Goal: Obtain resource: Obtain resource

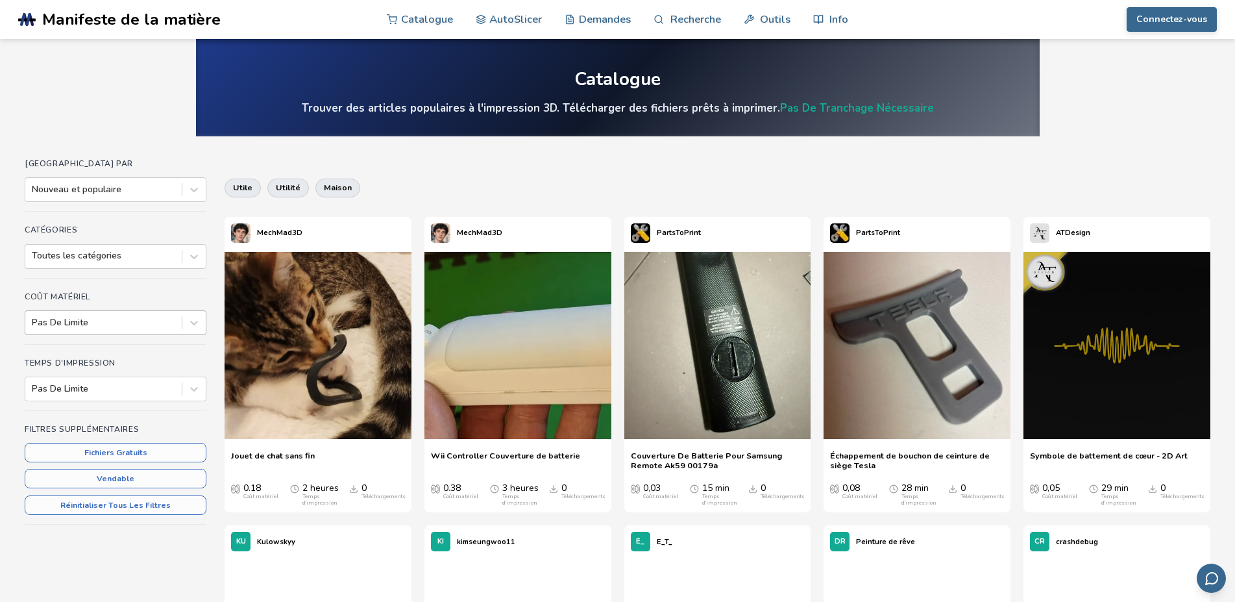
click at [104, 320] on div at bounding box center [103, 322] width 143 height 13
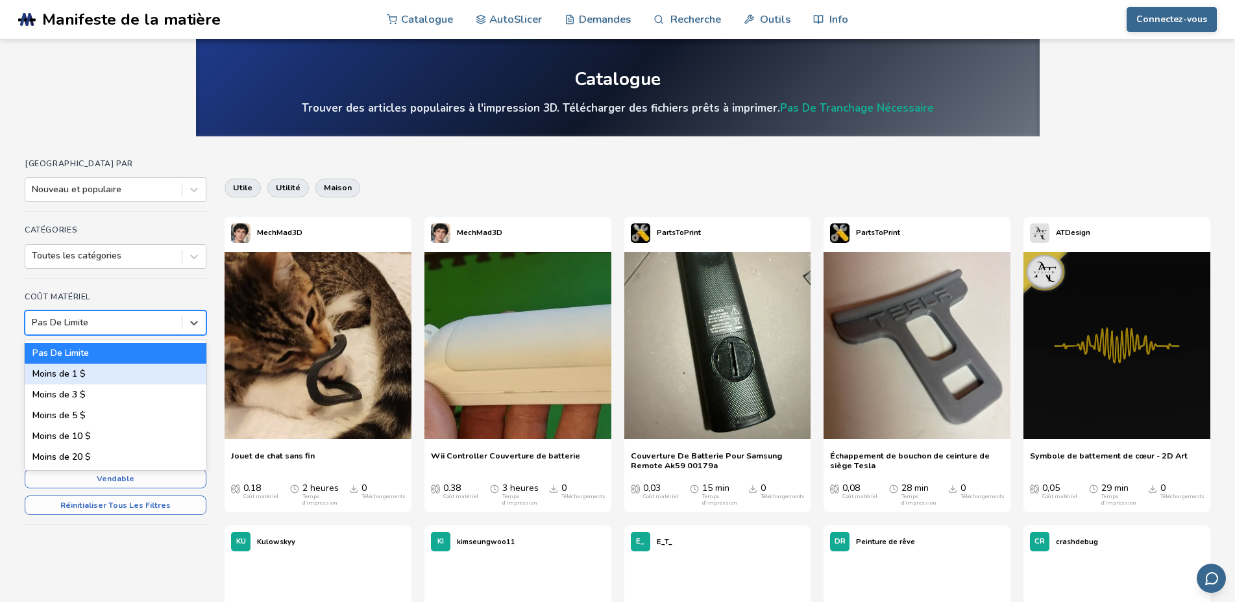
click at [101, 373] on div "Moins de 1 $" at bounding box center [116, 373] width 182 height 21
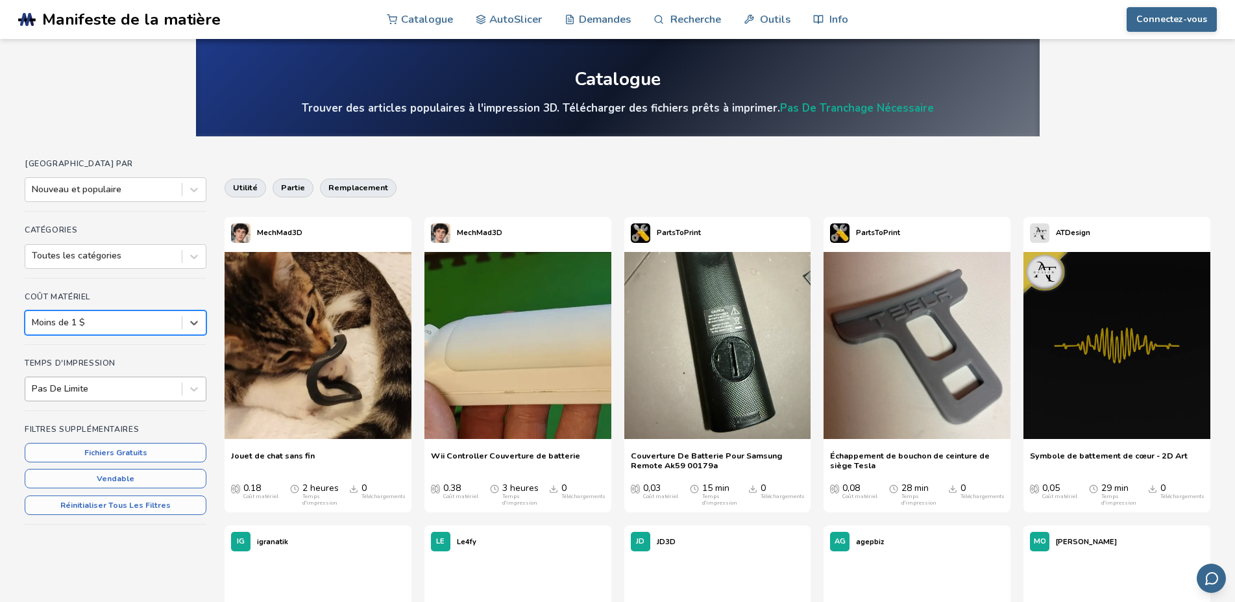
click at [126, 389] on div at bounding box center [103, 388] width 143 height 13
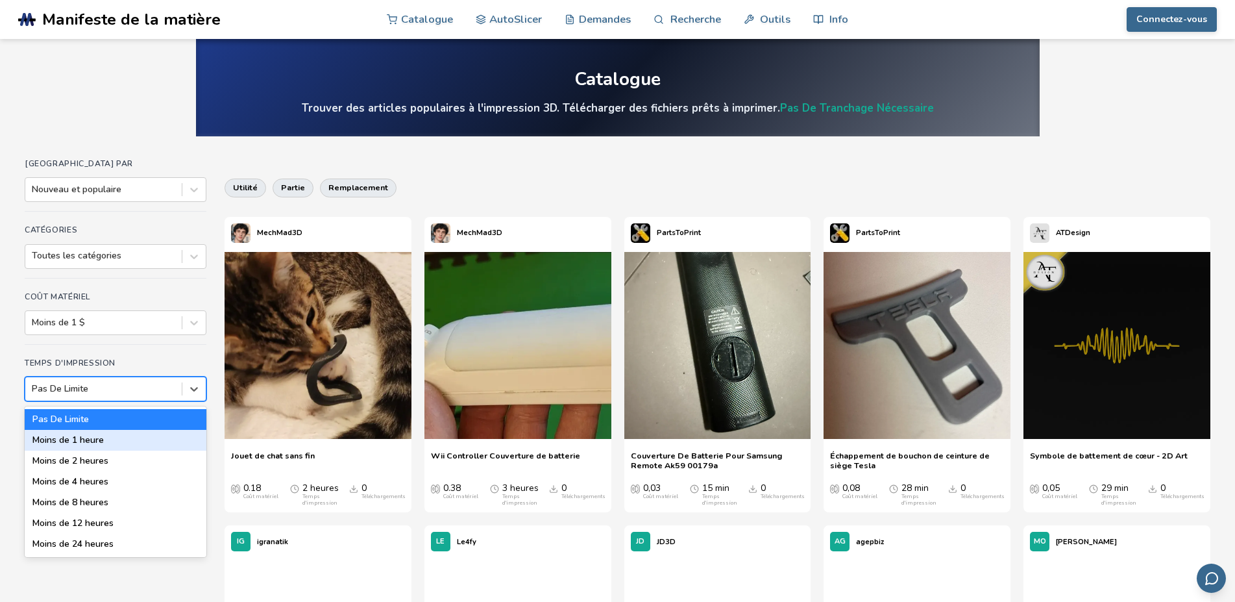
click at [115, 441] on div "Moins de 1 heure" at bounding box center [116, 440] width 182 height 21
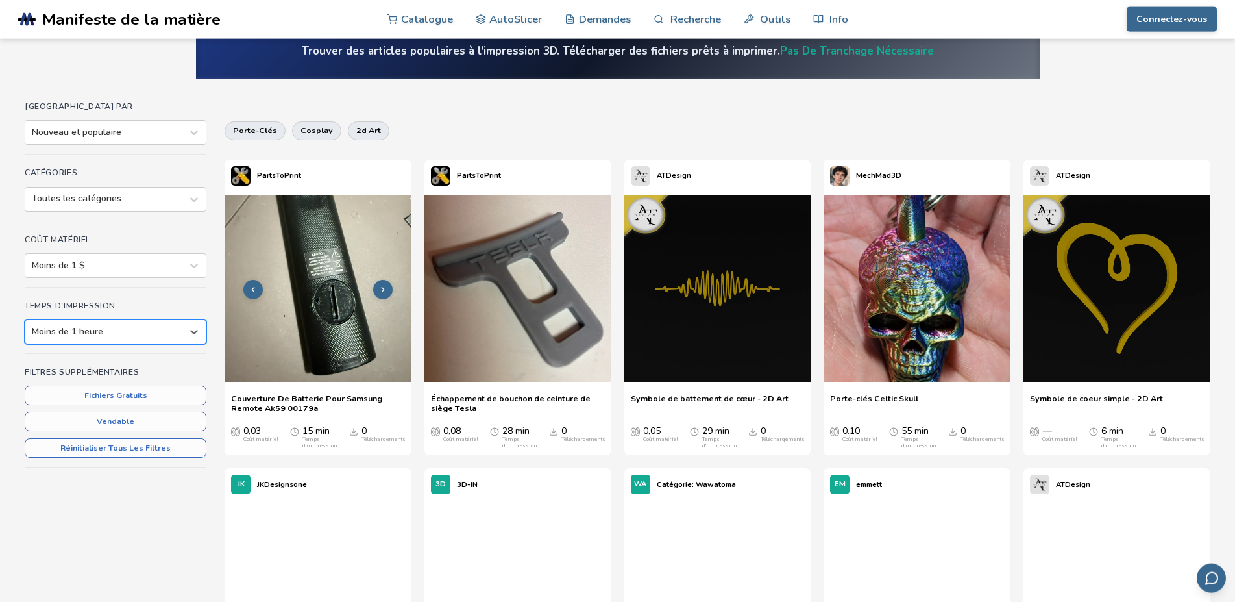
scroll to position [132, 0]
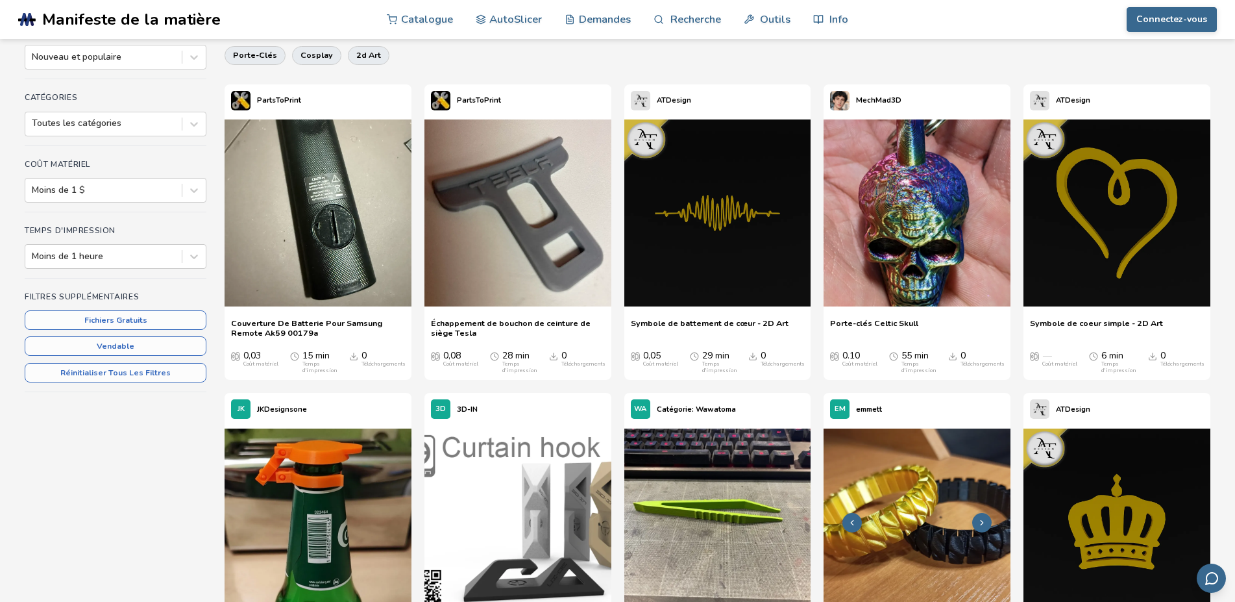
click at [933, 522] on img at bounding box center [916, 521] width 187 height 187
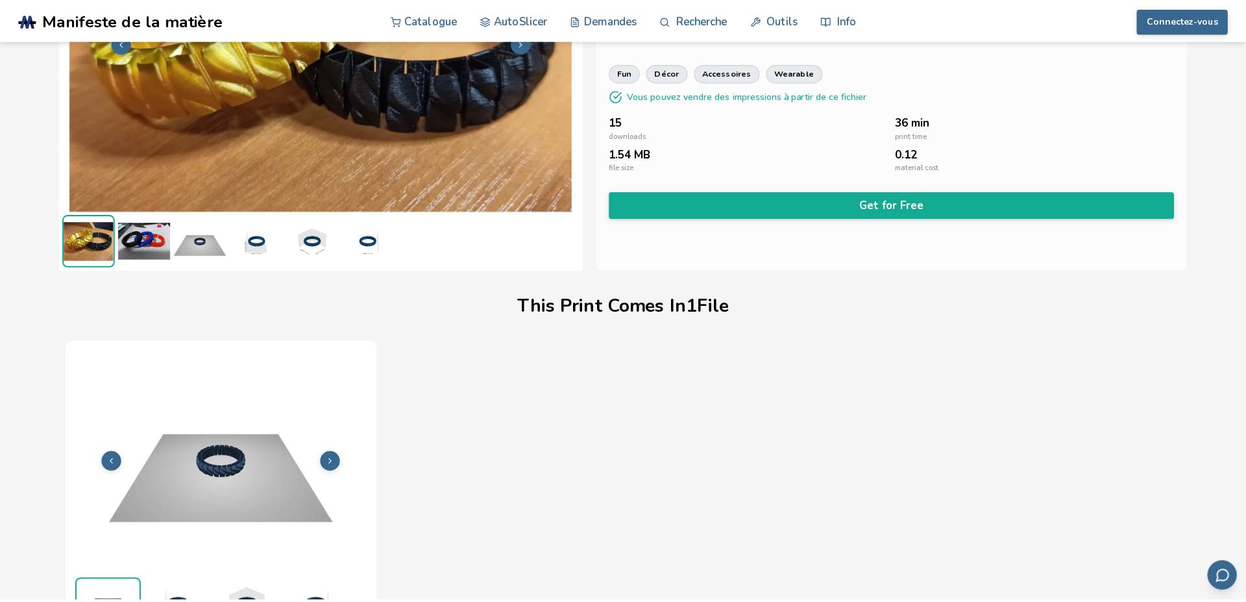
scroll to position [174, 0]
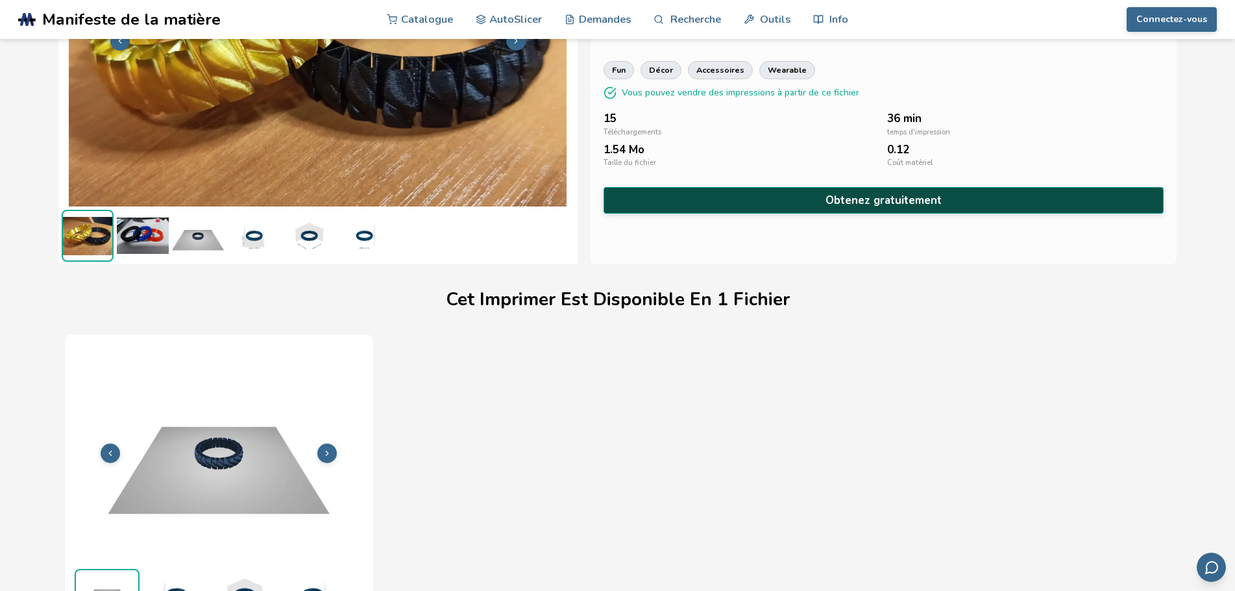
click at [825, 202] on button "Obtenez gratuitement" at bounding box center [884, 200] width 561 height 27
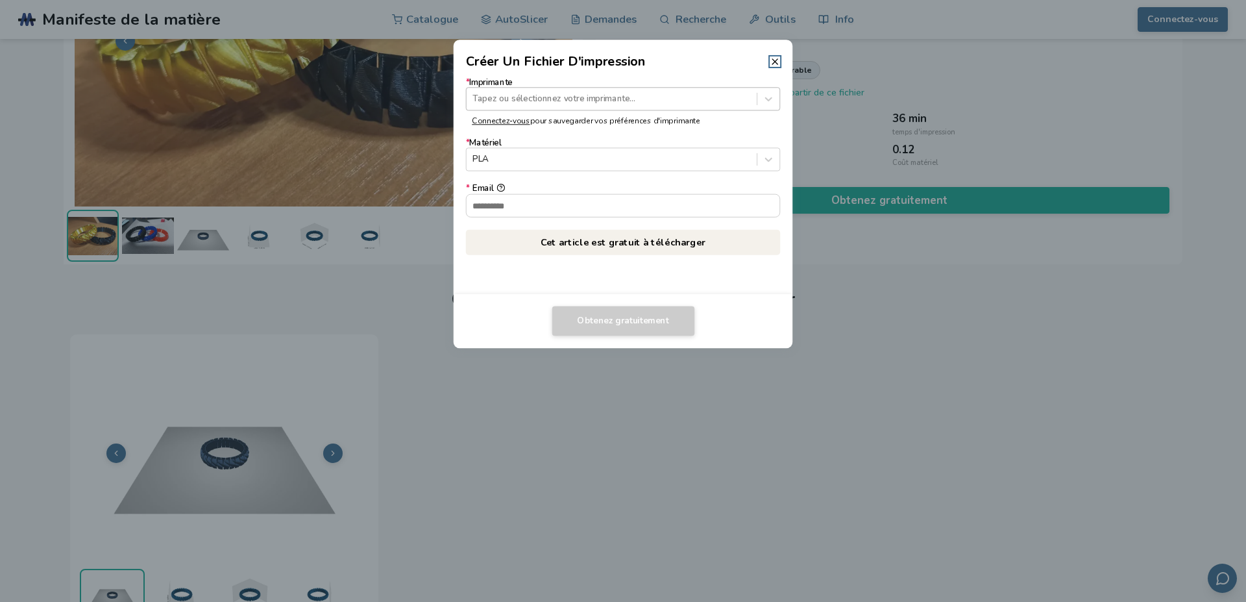
click at [579, 98] on div at bounding box center [611, 99] width 278 height 12
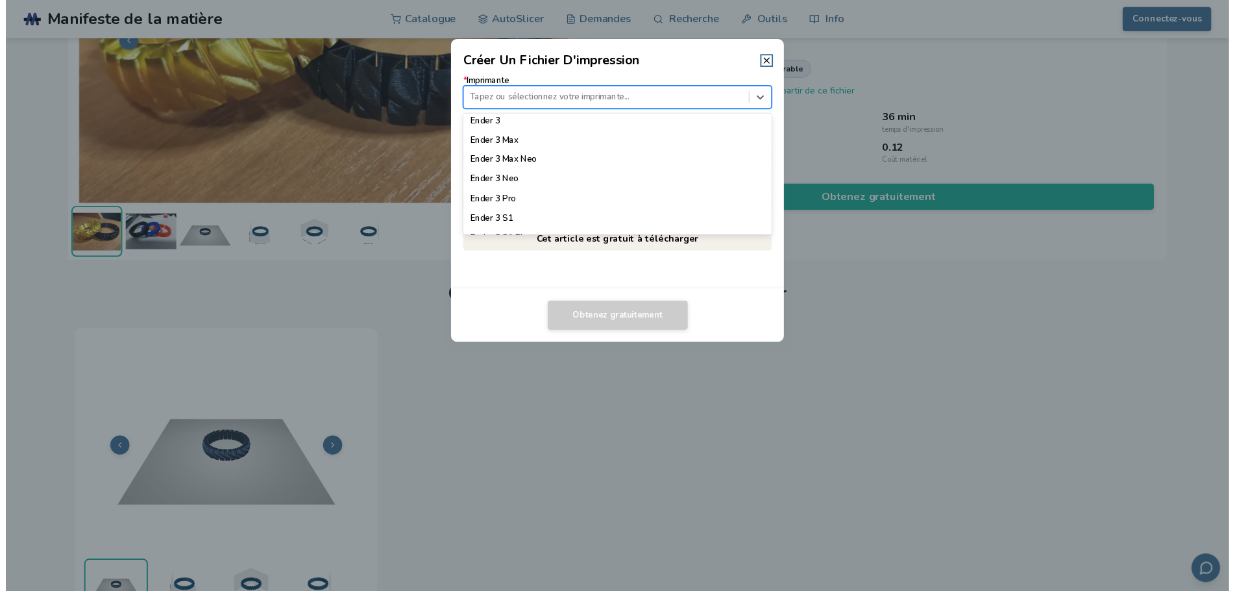
scroll to position [814, 0]
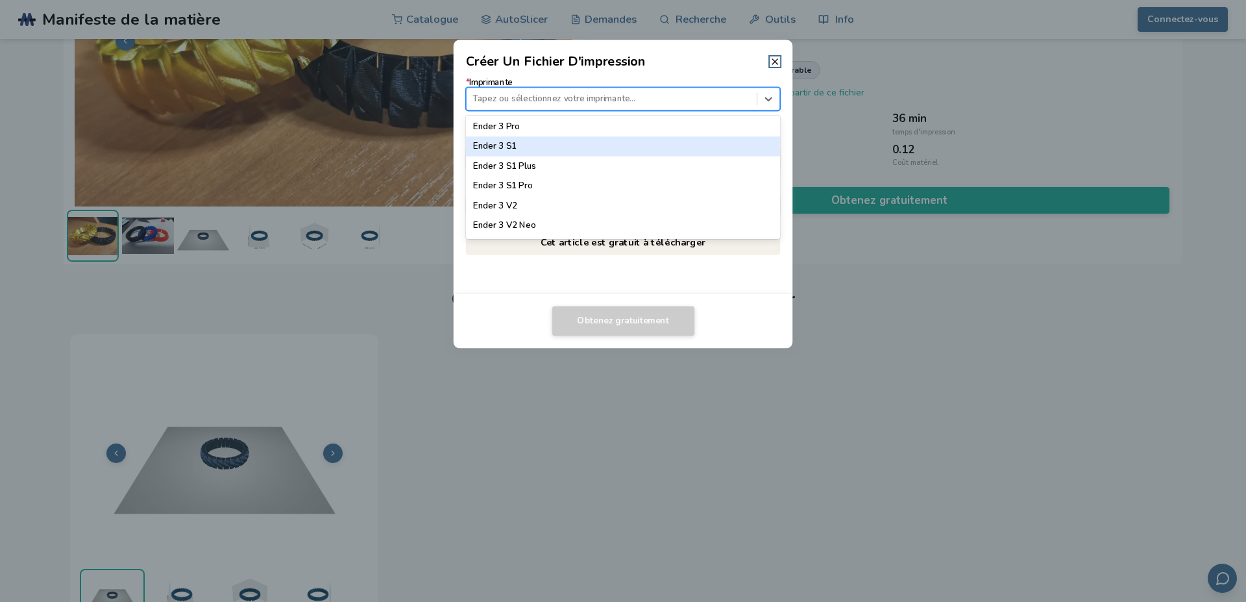
click at [513, 144] on div "Ender 3 S1" at bounding box center [623, 145] width 315 height 19
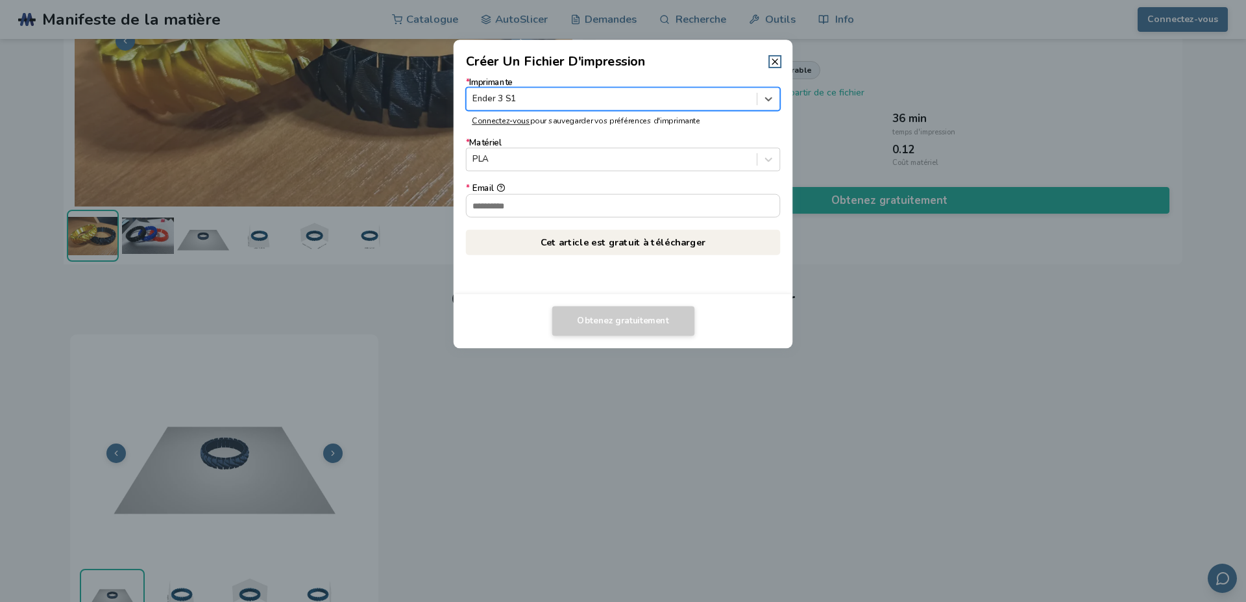
click at [777, 58] on icon at bounding box center [775, 61] width 10 height 10
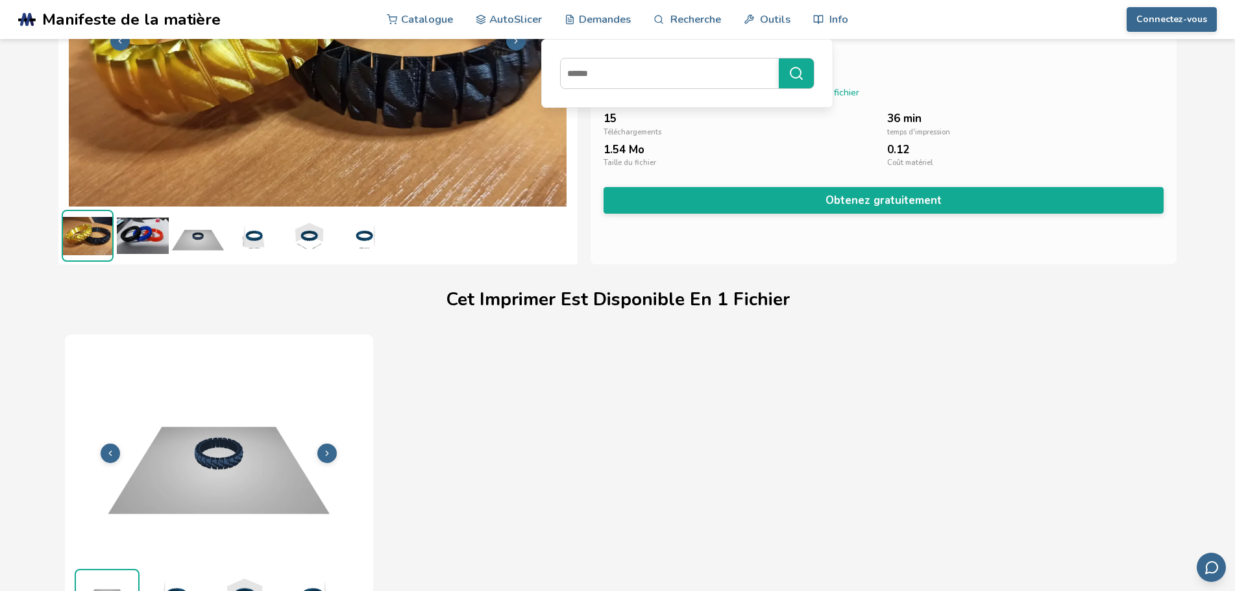
scroll to position [0, 0]
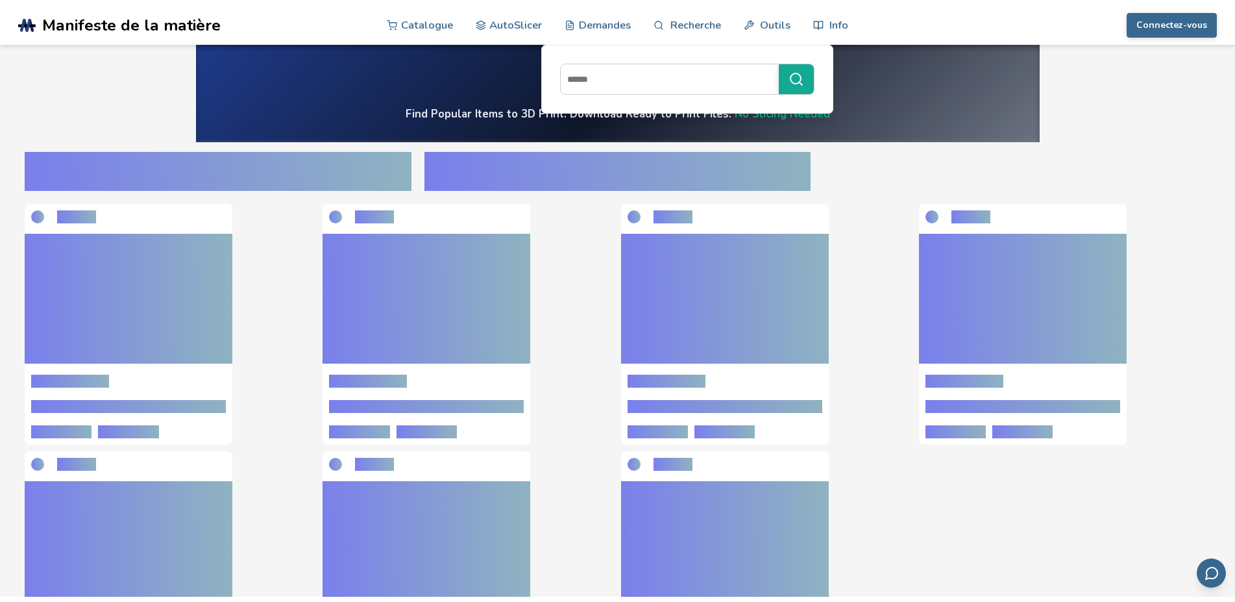
scroll to position [132, 0]
